Goal: Transaction & Acquisition: Book appointment/travel/reservation

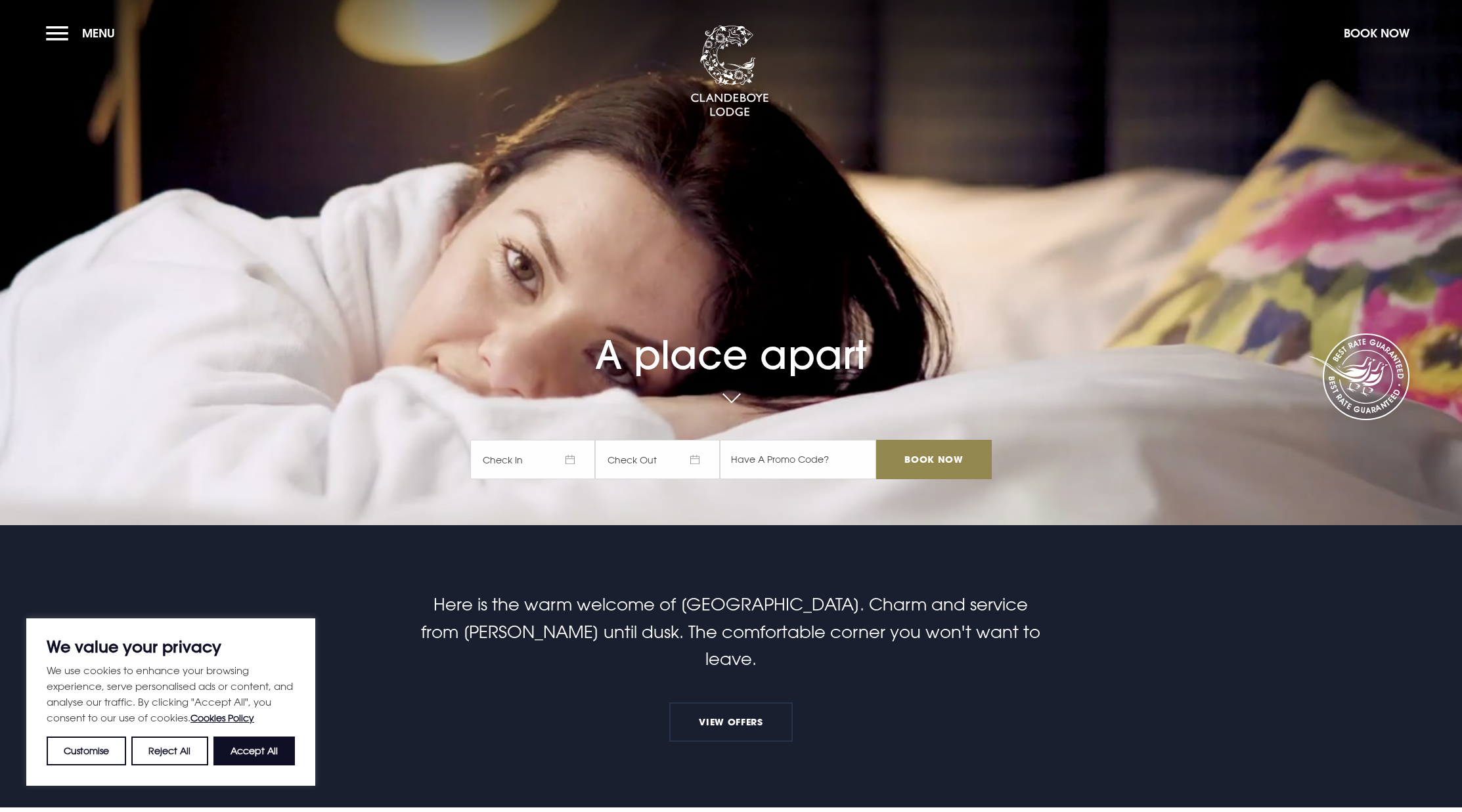
click at [546, 459] on span "Check In" at bounding box center [532, 460] width 125 height 40
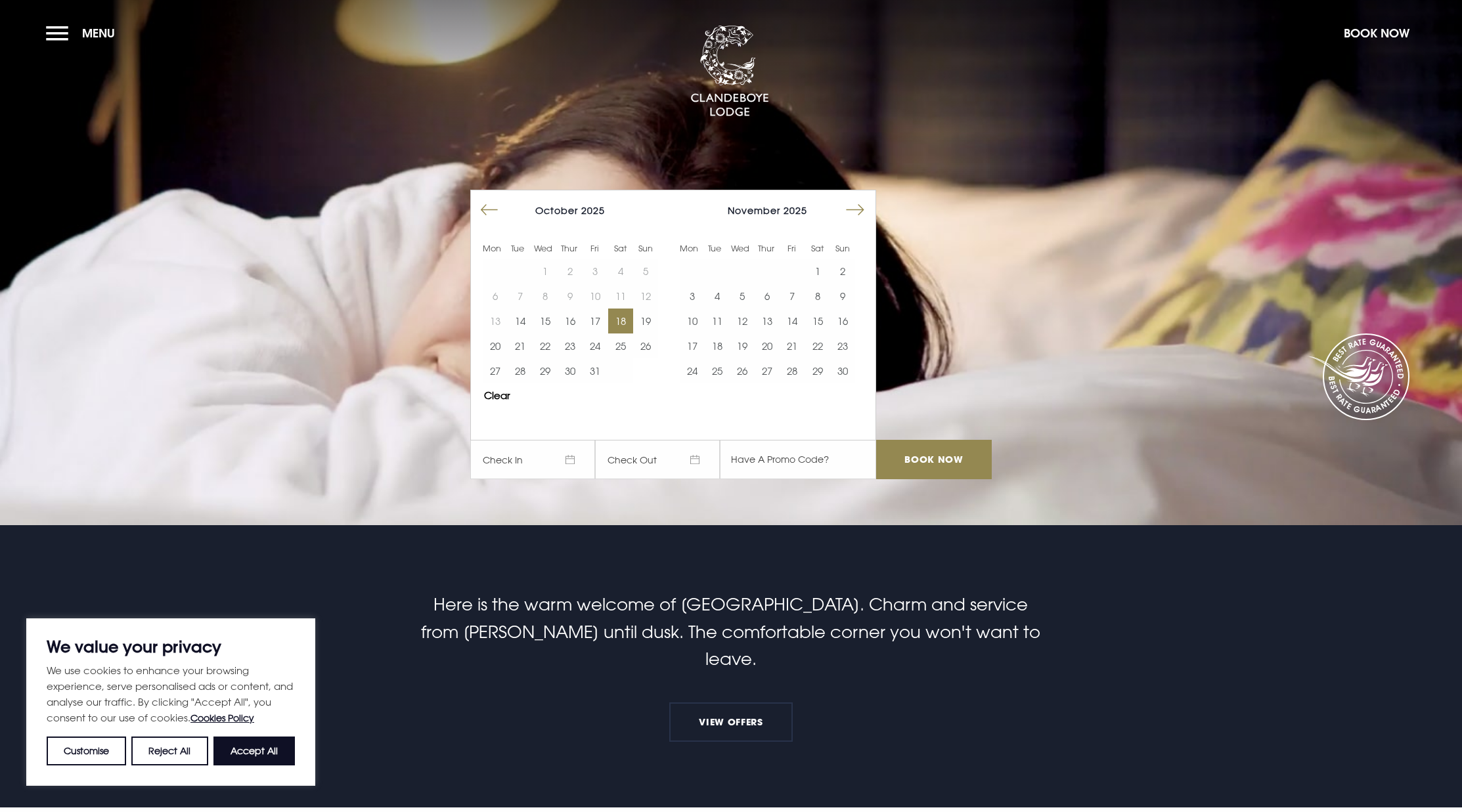
click at [608, 320] on button "18" at bounding box center [620, 321] width 25 height 25
drag, startPoint x: 621, startPoint y: 320, endPoint x: 626, endPoint y: 335, distance: 15.8
click at [633, 320] on button "19" at bounding box center [645, 321] width 25 height 25
click at [928, 465] on input "Book Now" at bounding box center [934, 460] width 116 height 40
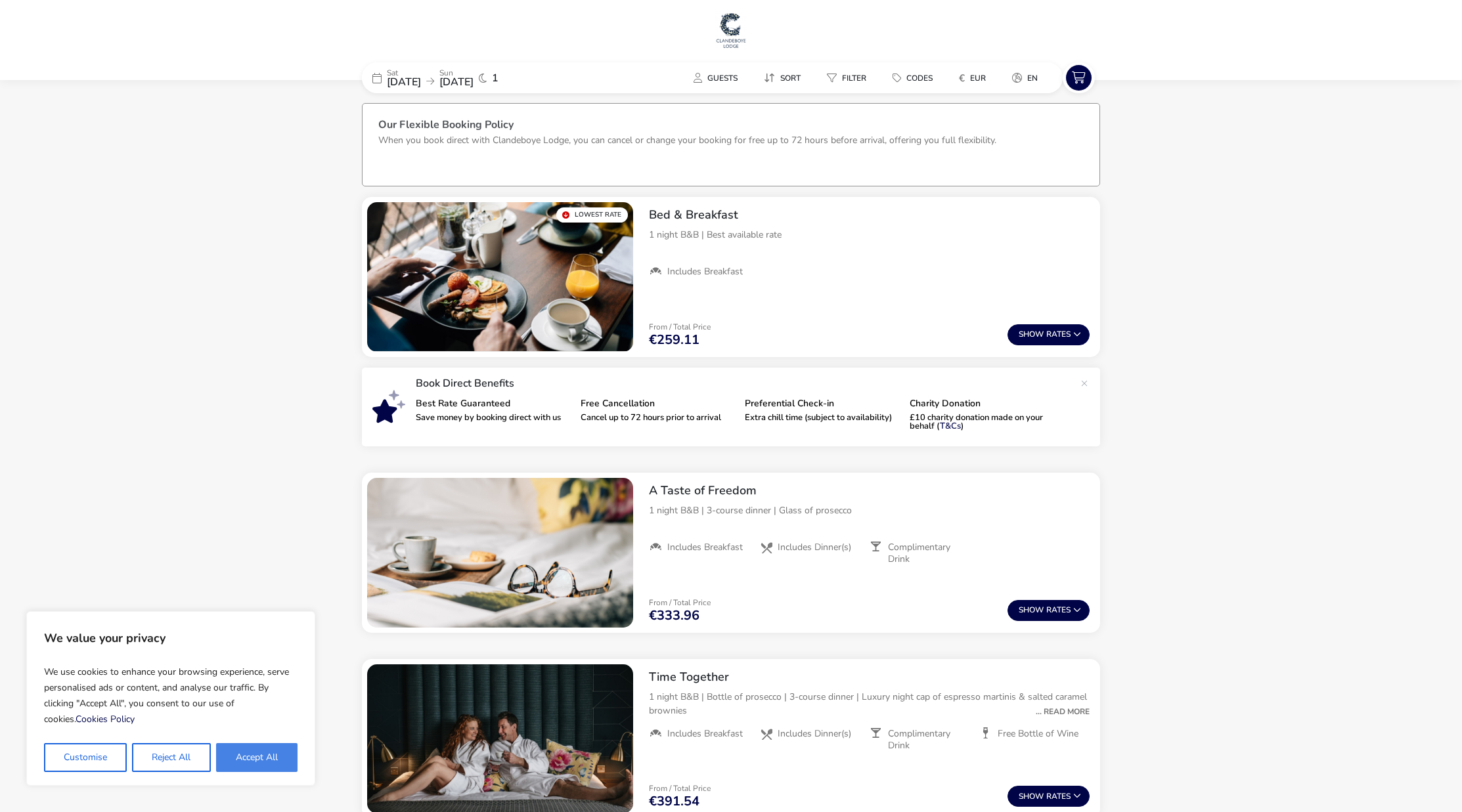
click at [255, 759] on button "Accept All" at bounding box center [257, 757] width 82 height 29
checkbox input "true"
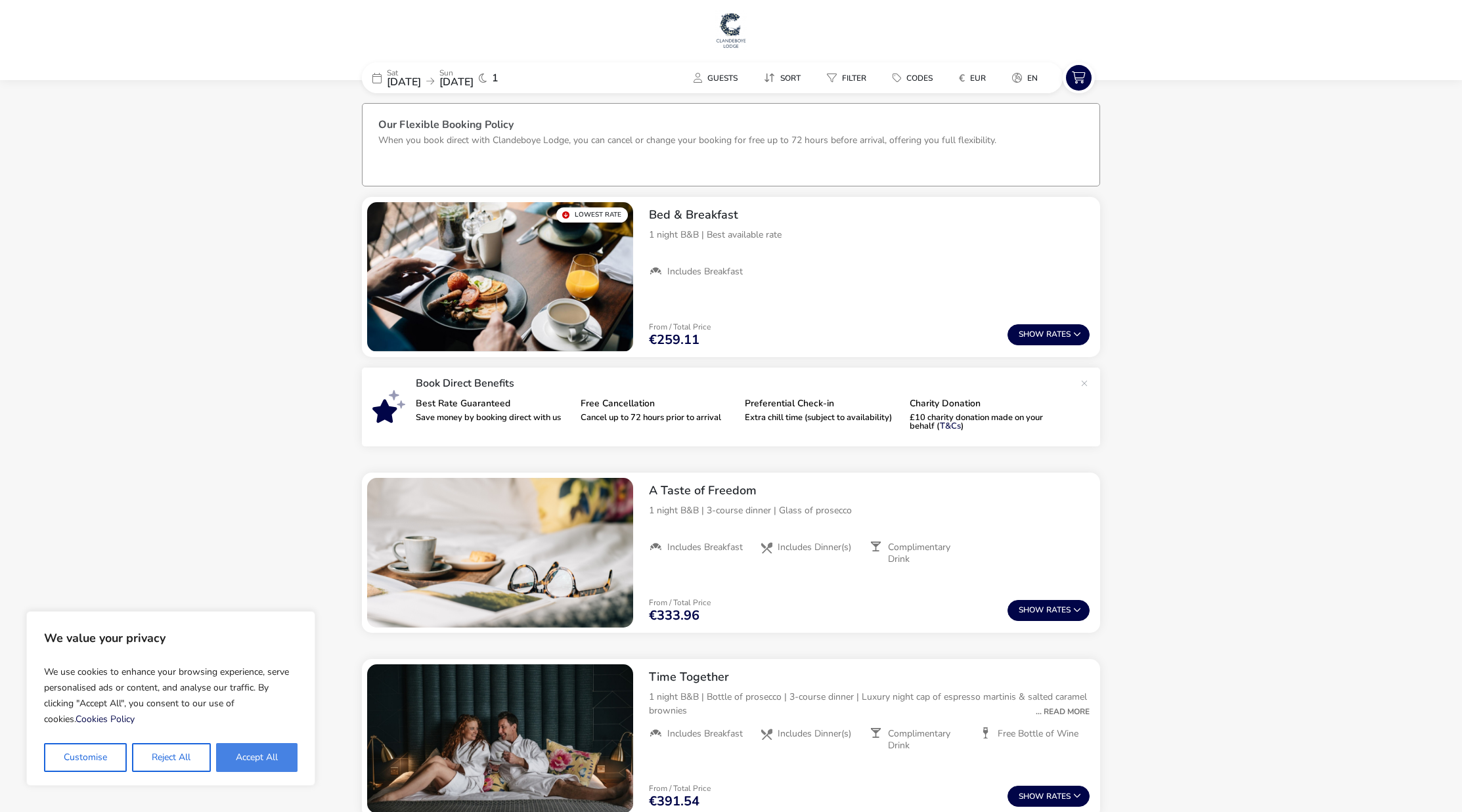
checkbox input "true"
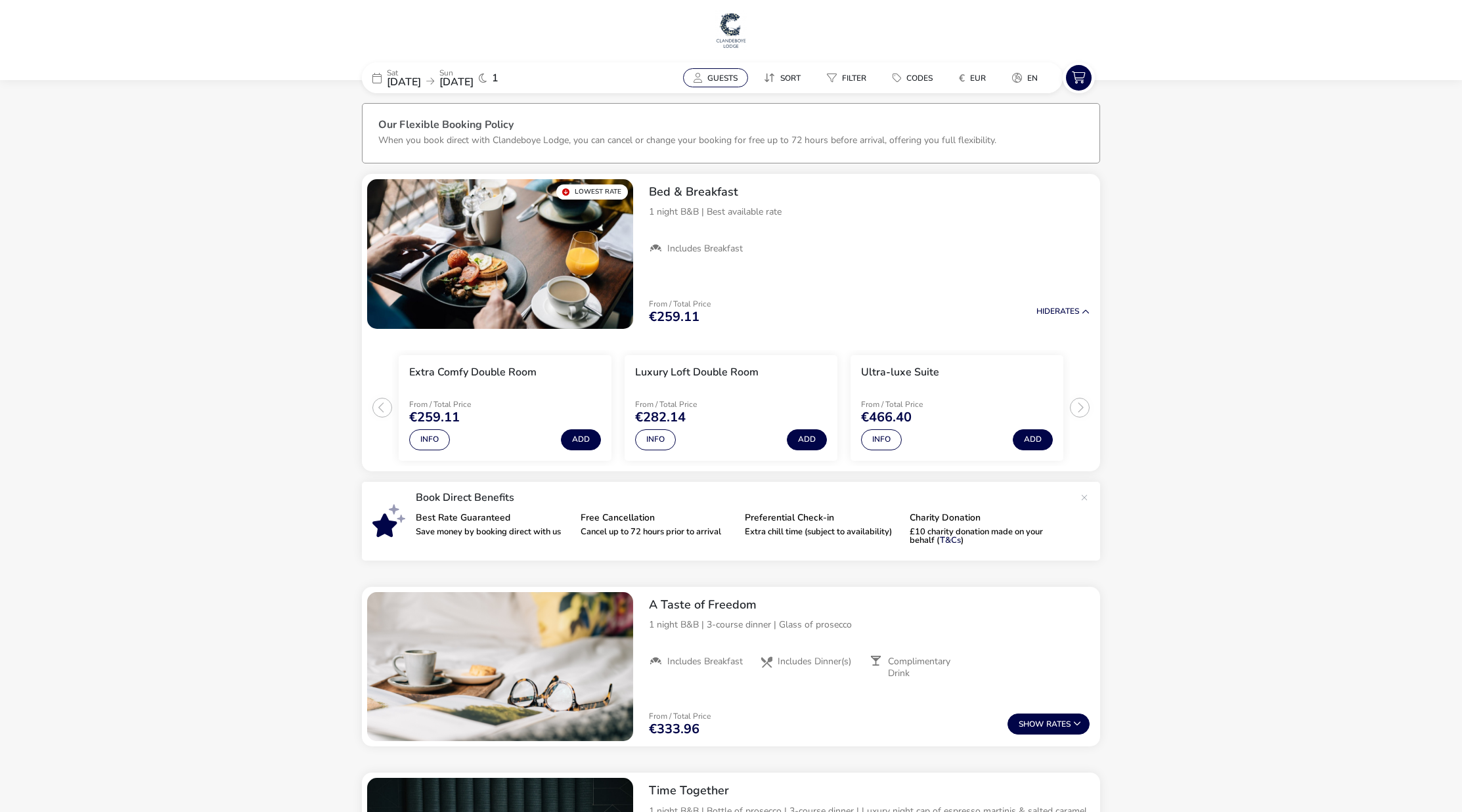
click at [708, 78] on span "Guests" at bounding box center [723, 78] width 30 height 11
click at [799, 113] on button "button" at bounding box center [795, 116] width 21 height 21
click at [799, 114] on span "button" at bounding box center [799, 114] width 0 height 0
type input "2"
drag, startPoint x: 793, startPoint y: 137, endPoint x: 795, endPoint y: 148, distance: 11.2
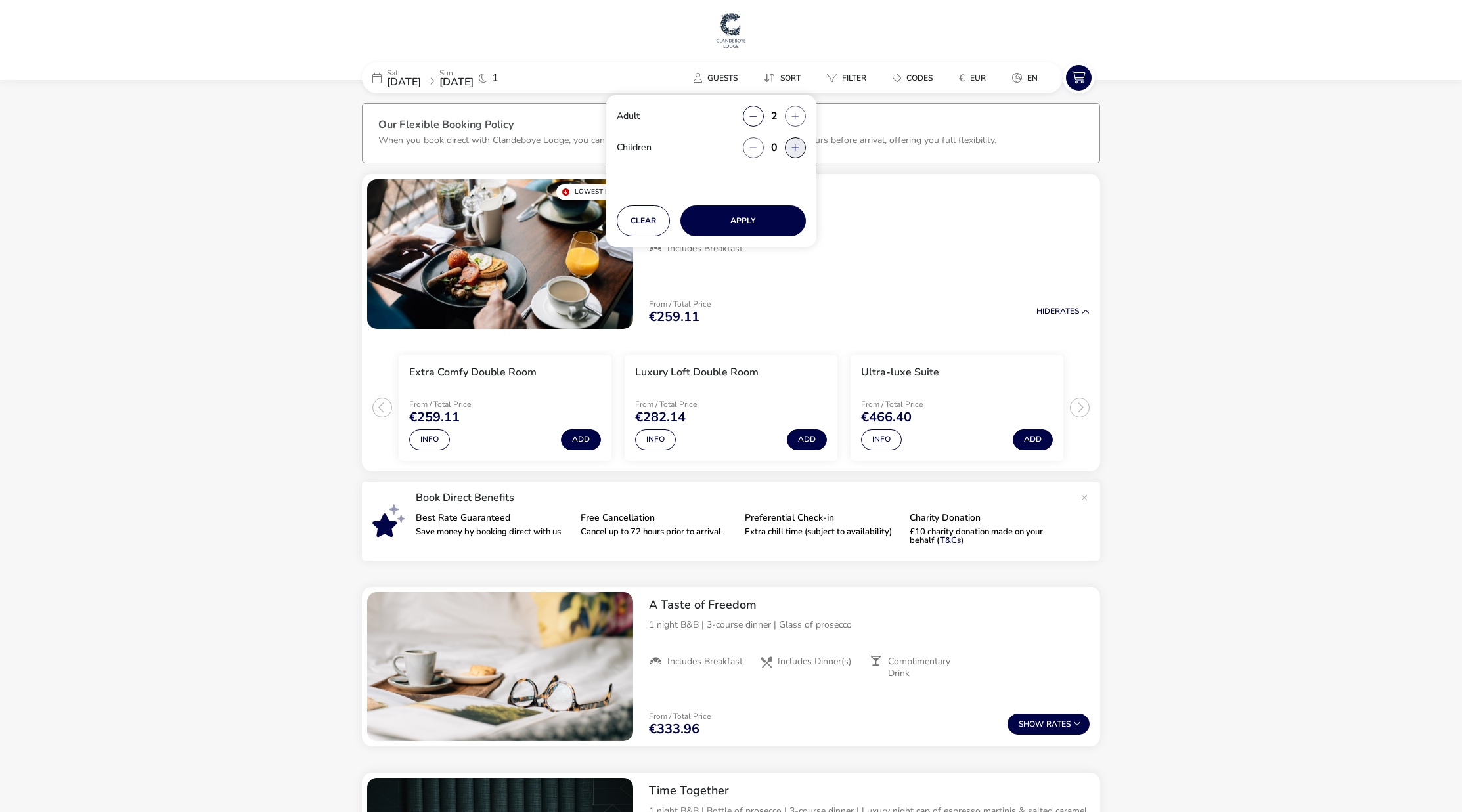
click at [795, 139] on button "button" at bounding box center [795, 147] width 21 height 21
type input "1"
click at [754, 219] on button "Apply" at bounding box center [743, 220] width 126 height 31
